Goal: Find specific page/section: Find specific page/section

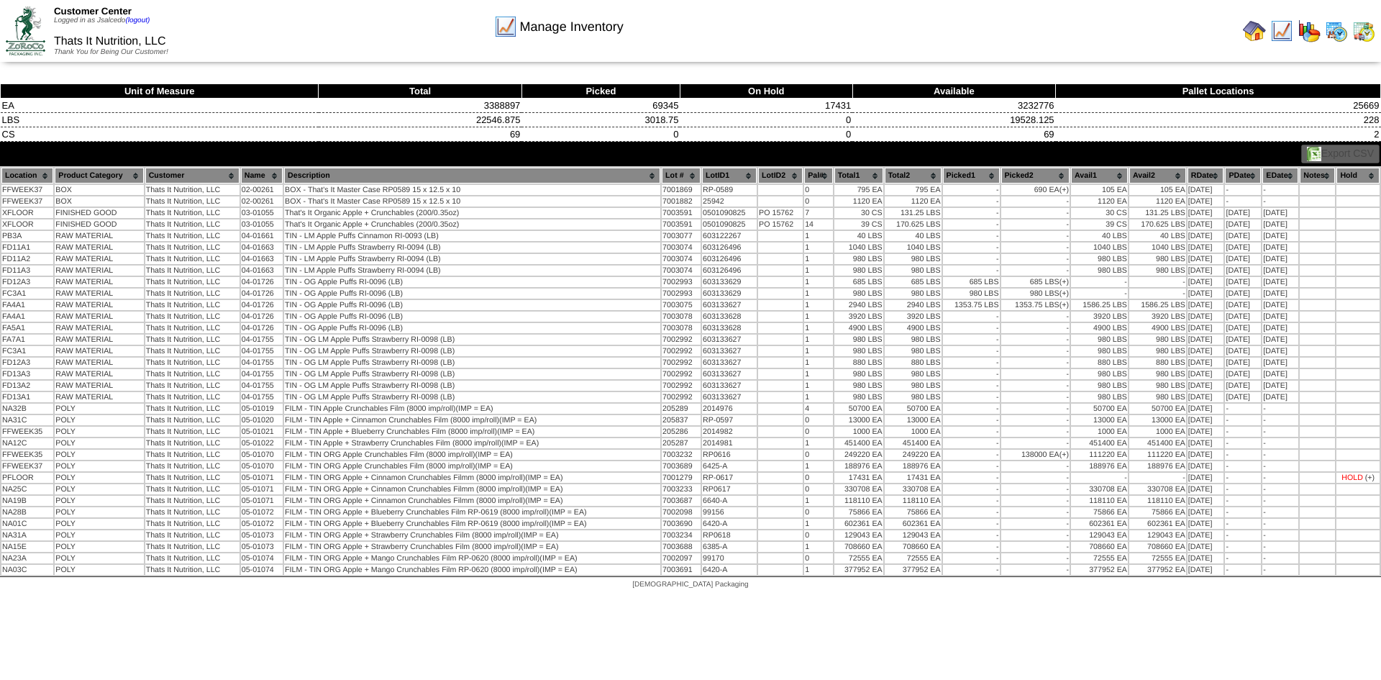
click at [1257, 30] on img at bounding box center [1254, 30] width 23 height 23
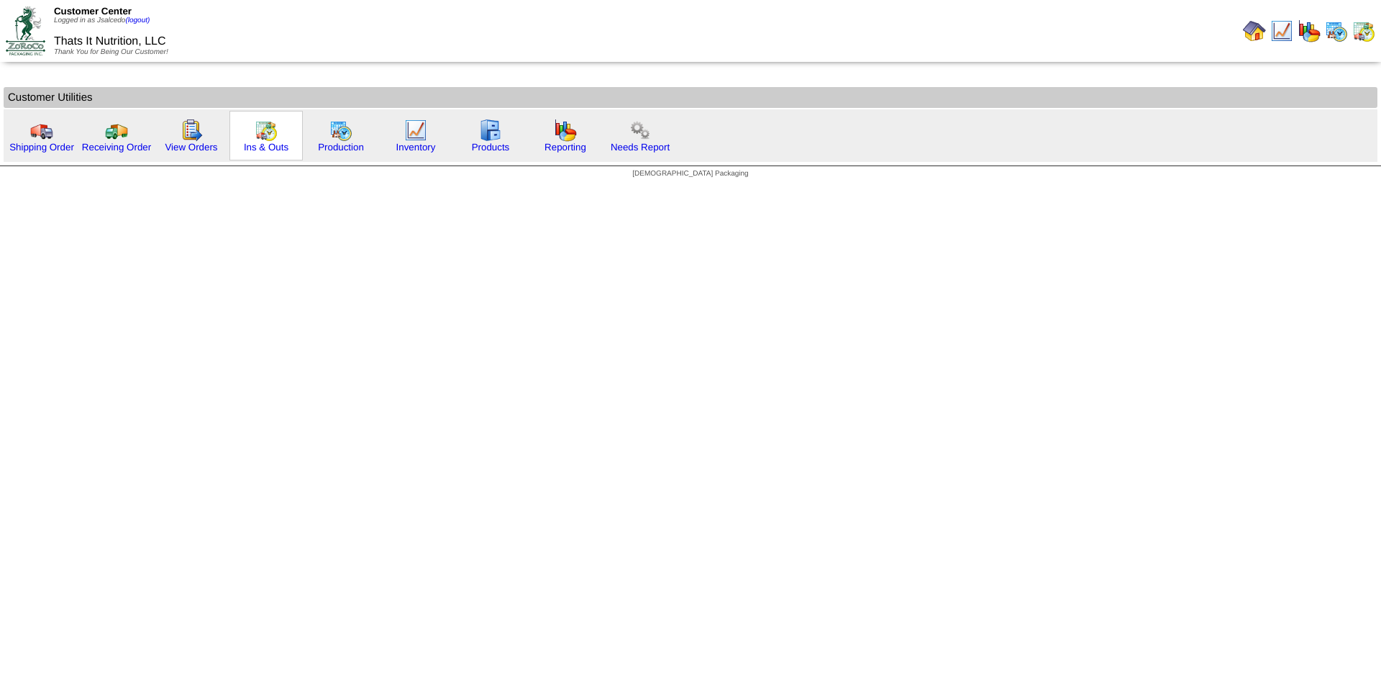
click at [270, 136] on img at bounding box center [266, 130] width 23 height 23
